Goal: Transaction & Acquisition: Obtain resource

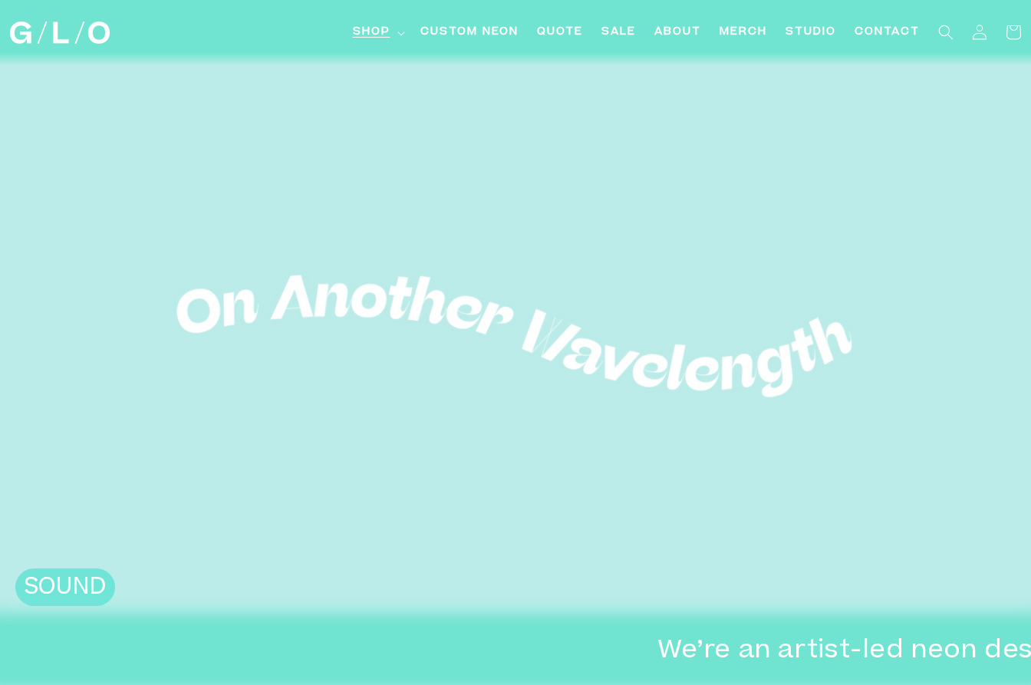
click at [398, 33] on icon at bounding box center [400, 33] width 7 height 4
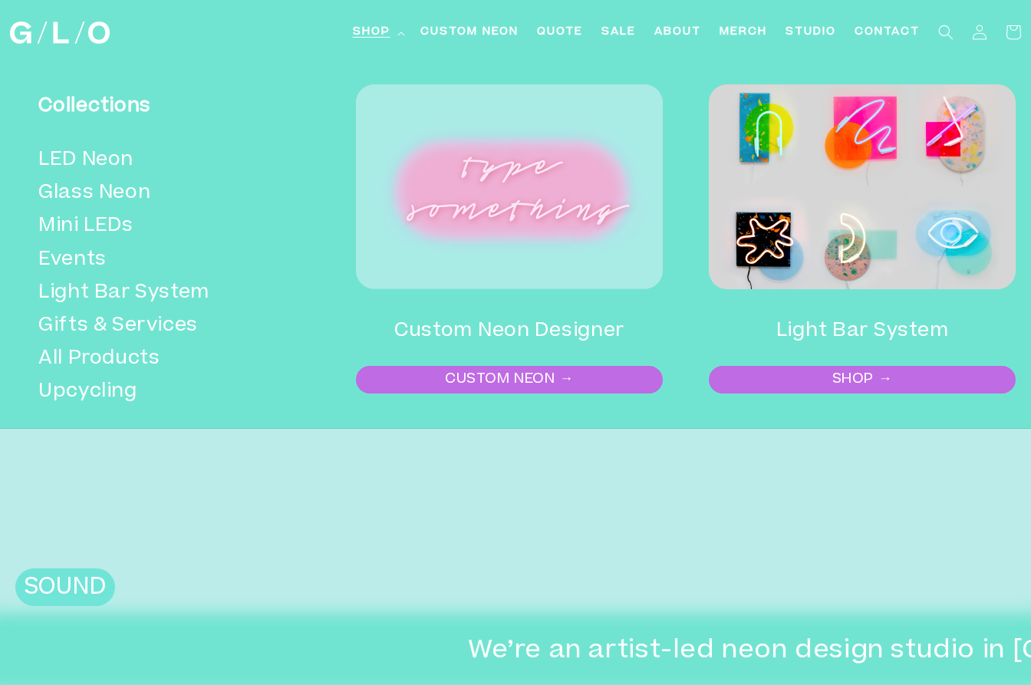
click at [485, 535] on video at bounding box center [515, 337] width 1031 height 578
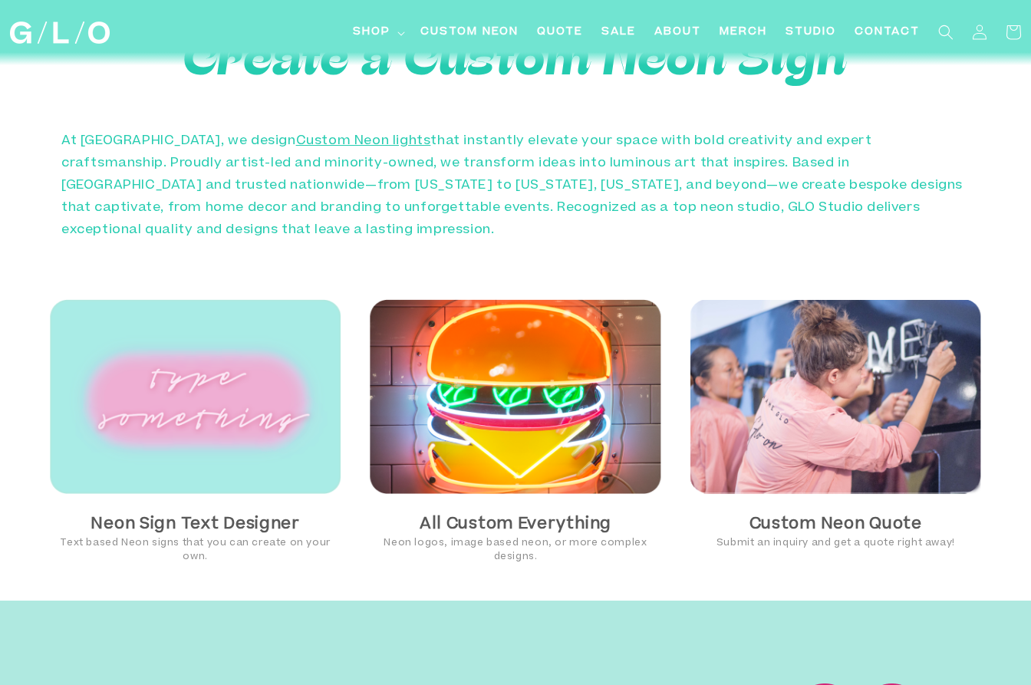
scroll to position [801, 0]
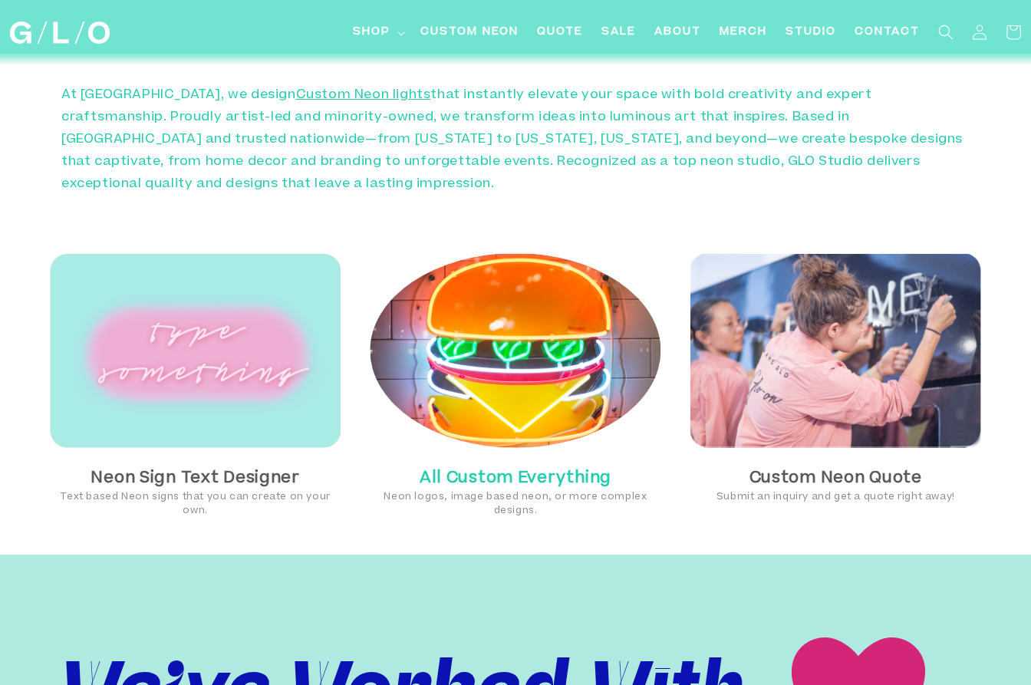
click at [493, 397] on img at bounding box center [515, 350] width 291 height 195
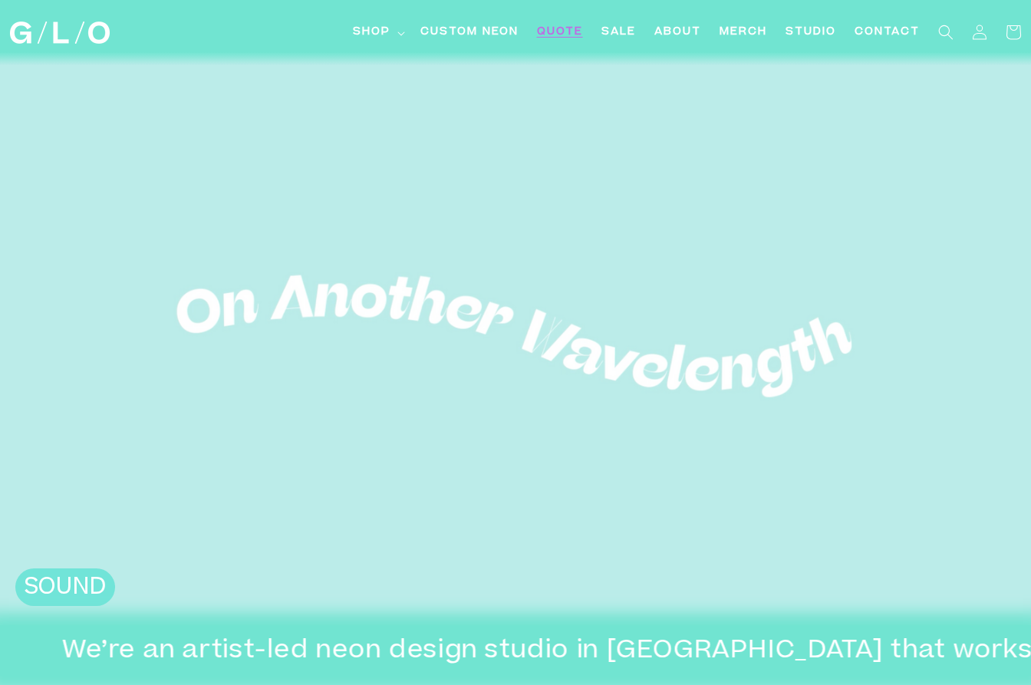
click at [549, 31] on span "Quote" at bounding box center [560, 33] width 46 height 16
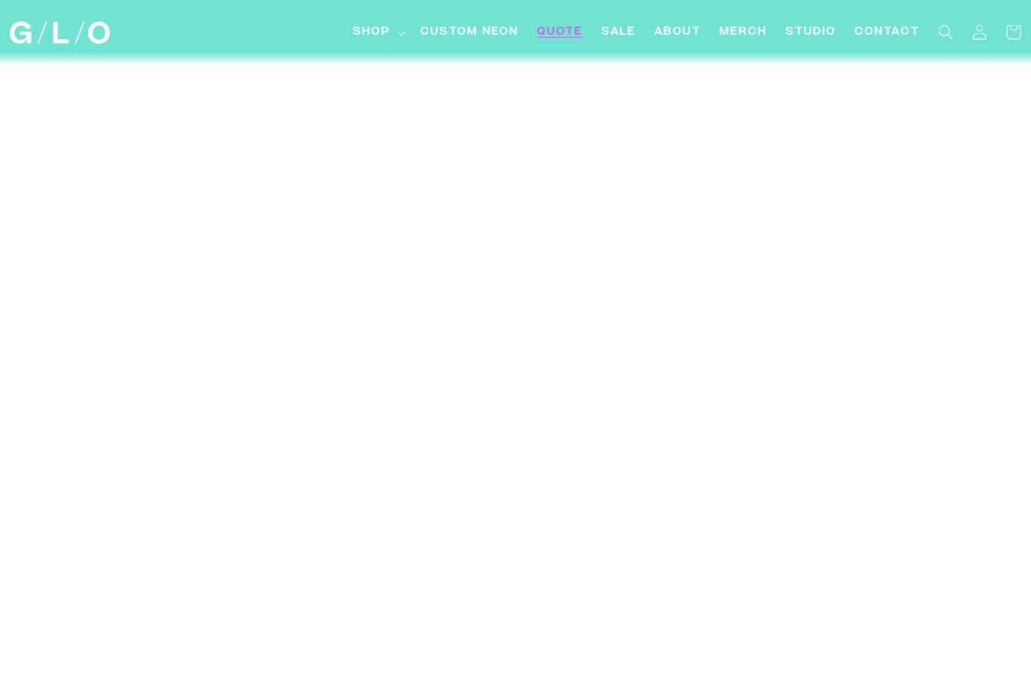
scroll to position [8337, 0]
